Goal: Navigation & Orientation: Go to known website

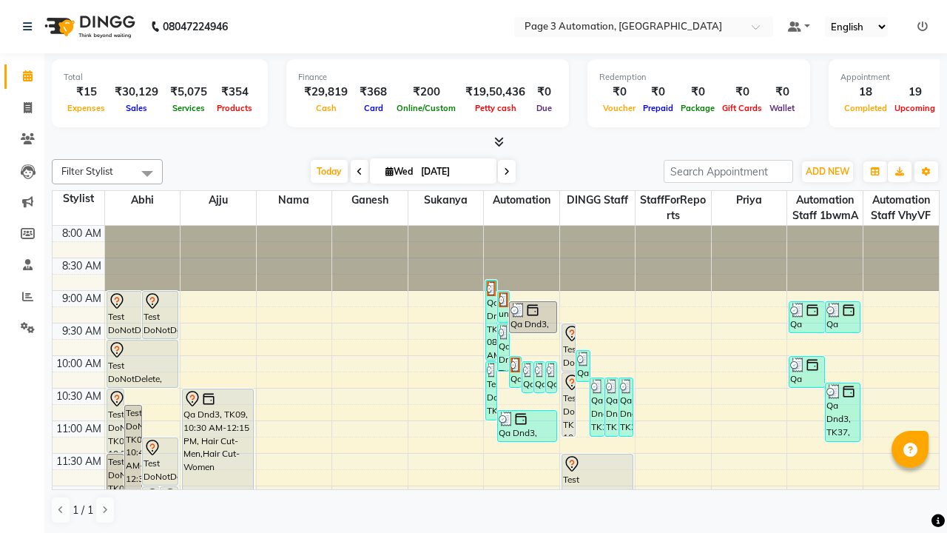
click at [923, 26] on icon at bounding box center [923, 26] width 10 height 10
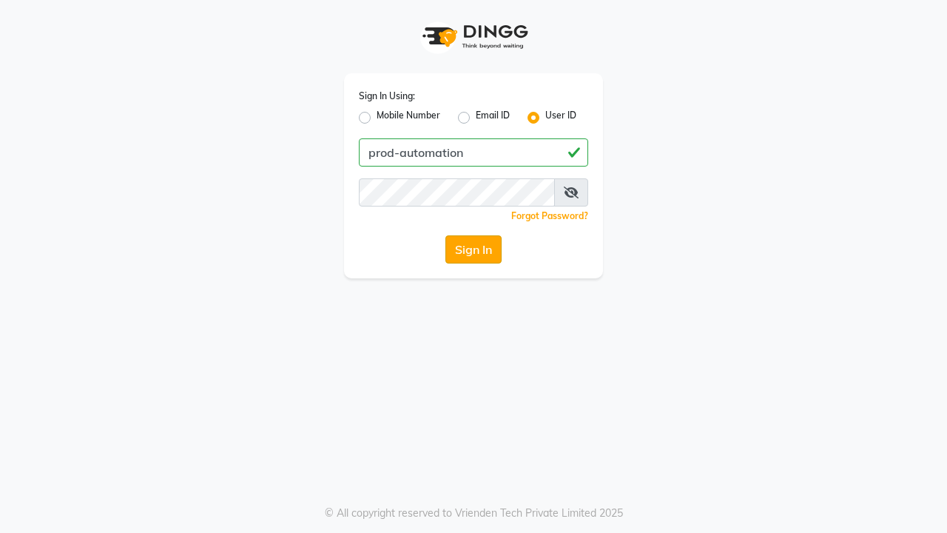
click at [474, 249] on button "Sign In" at bounding box center [473, 249] width 56 height 28
